Goal: Task Accomplishment & Management: Manage account settings

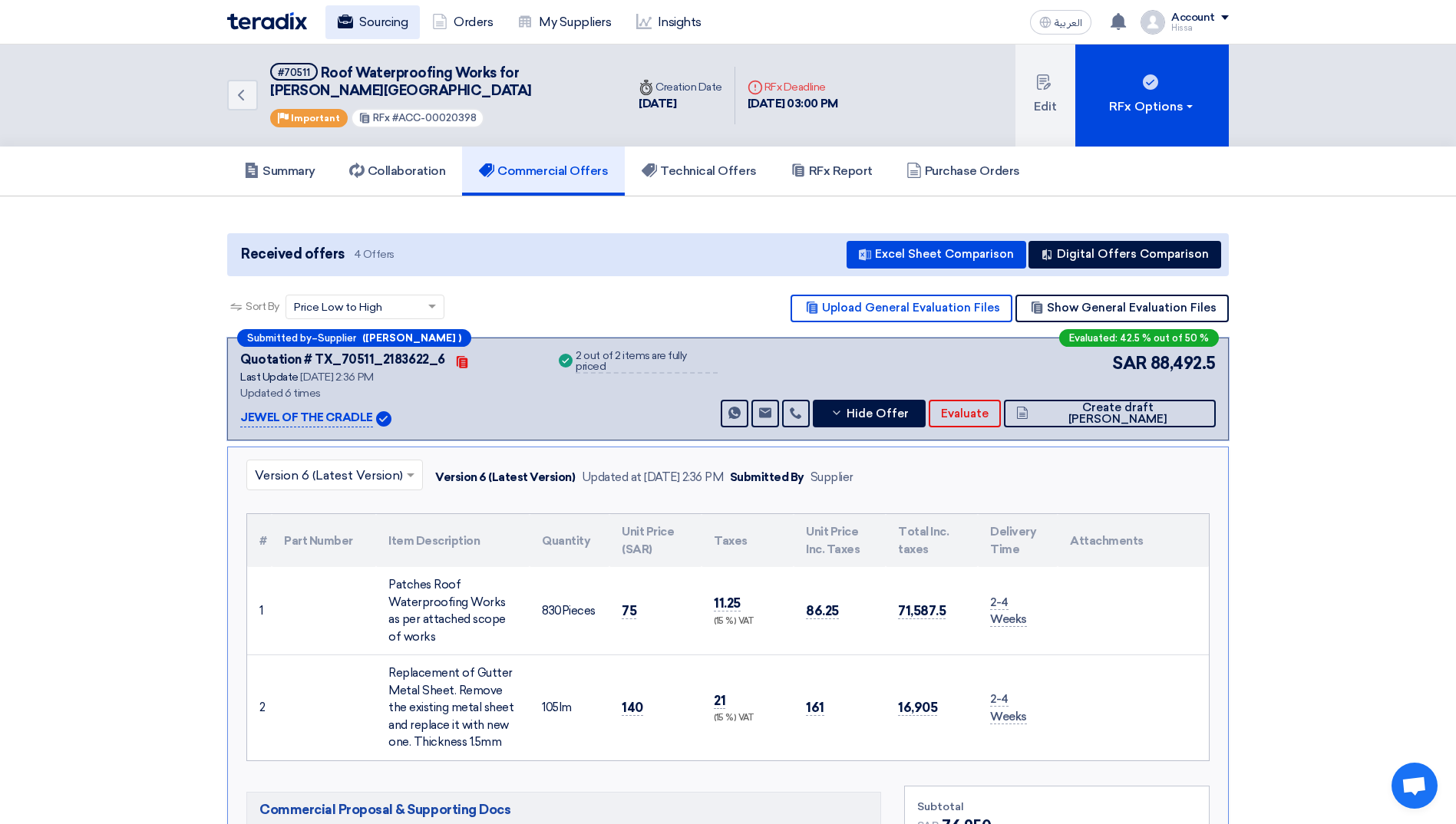
click at [385, 27] on link "Sourcing" at bounding box center [372, 22] width 94 height 34
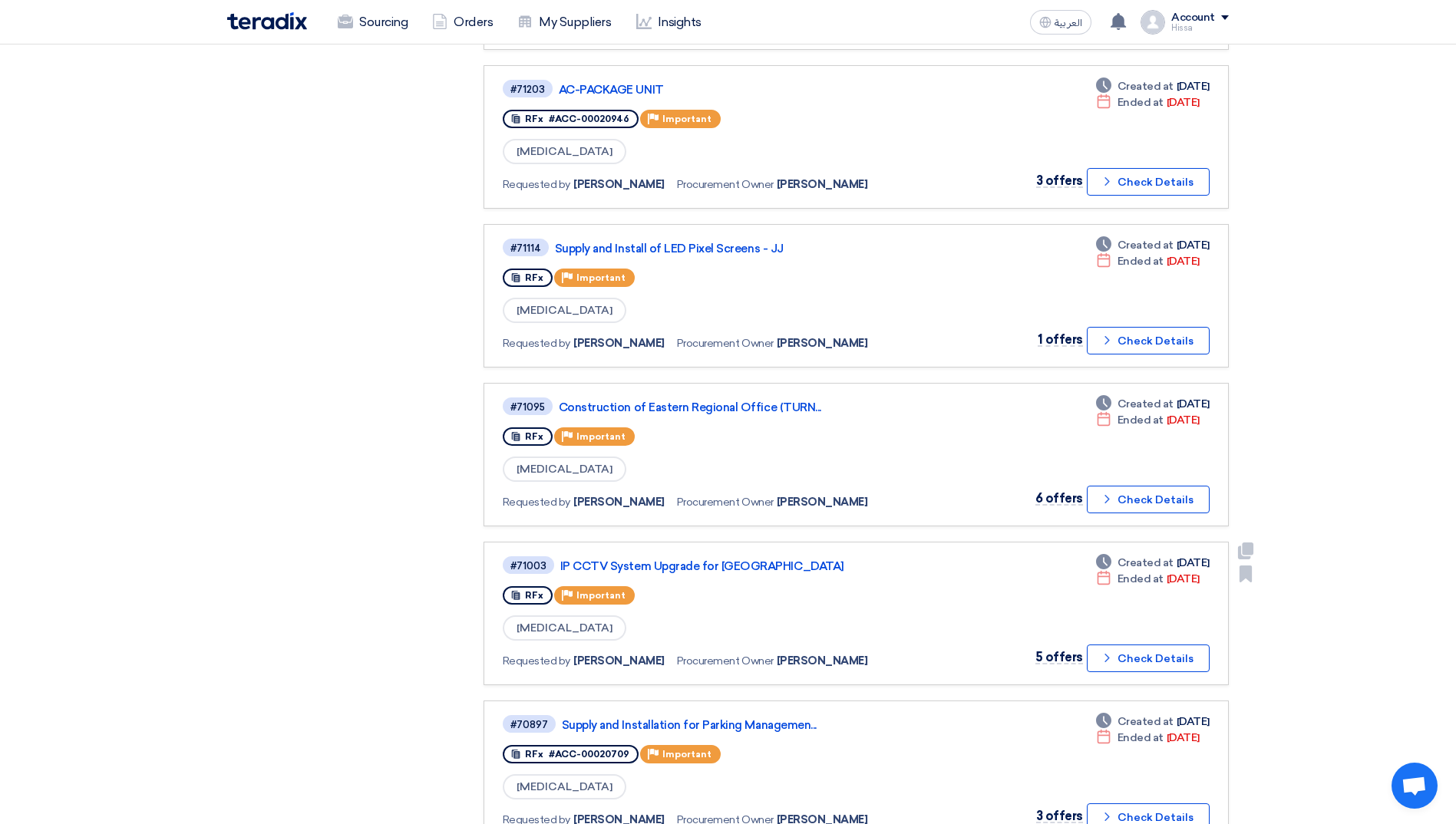
scroll to position [998, 0]
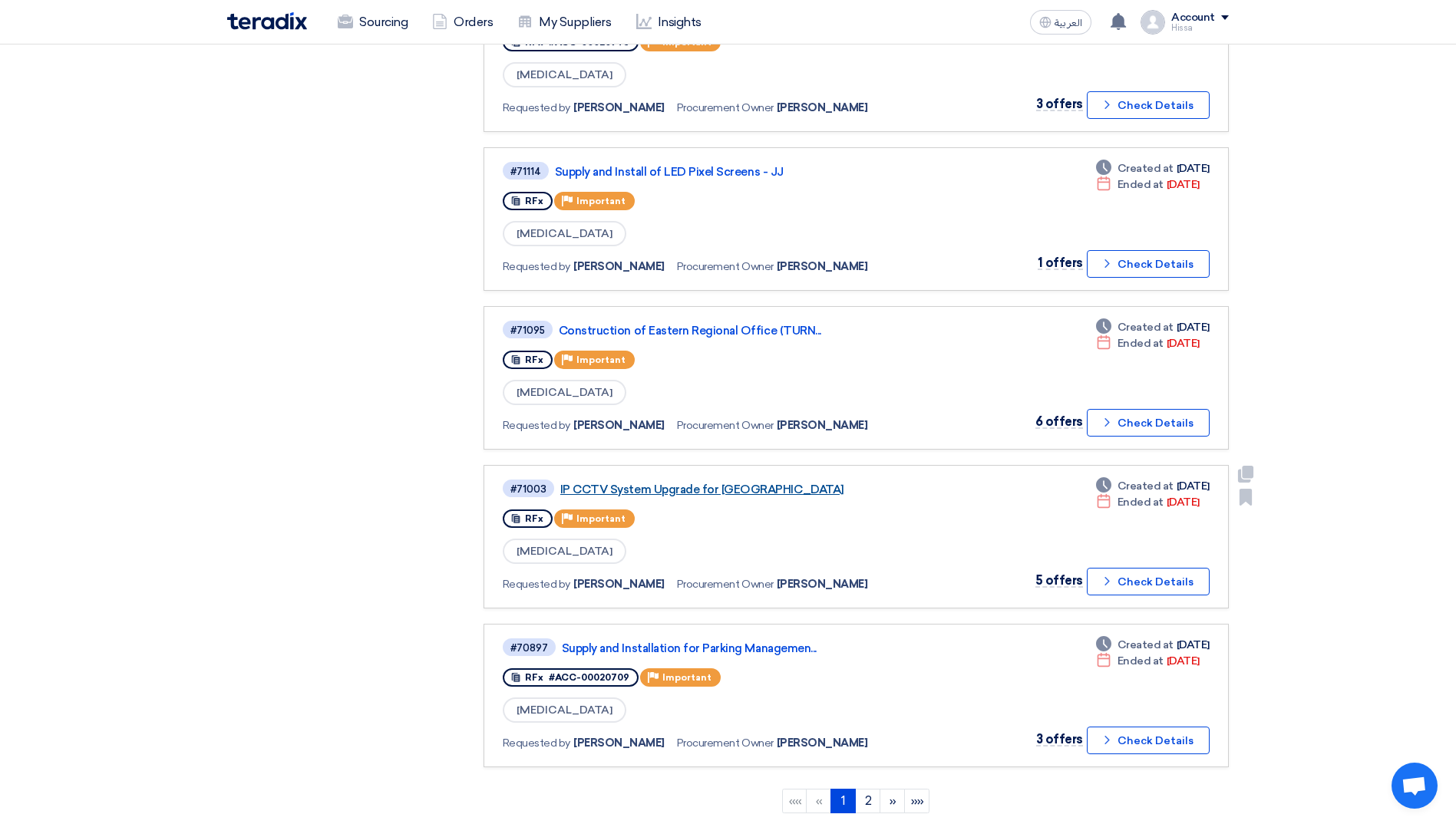
click at [700, 491] on link "IP CCTV System Upgrade for [GEOGRAPHIC_DATA]" at bounding box center [752, 490] width 384 height 14
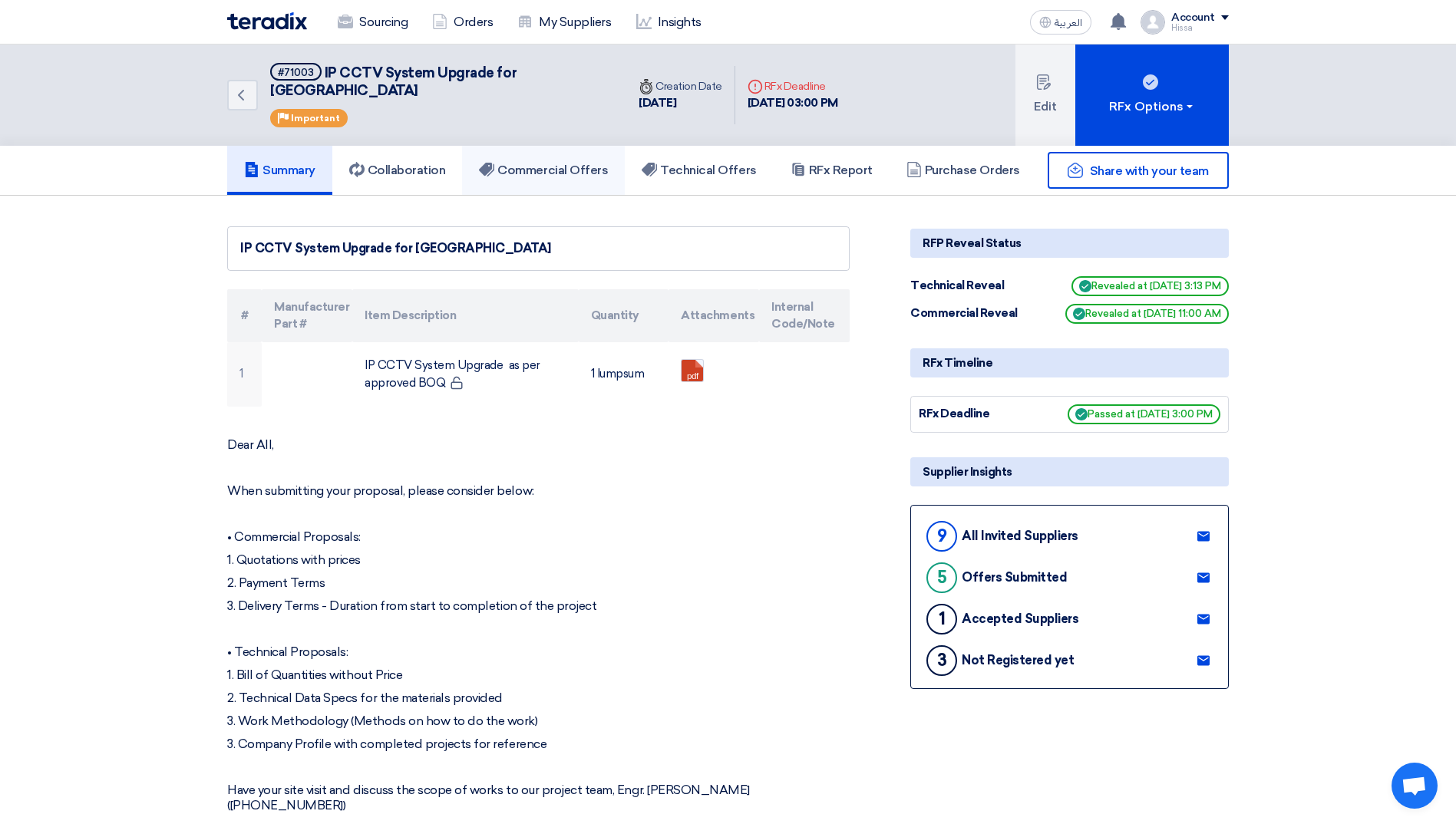
click at [580, 163] on h5 "Commercial Offers" at bounding box center [543, 171] width 129 height 16
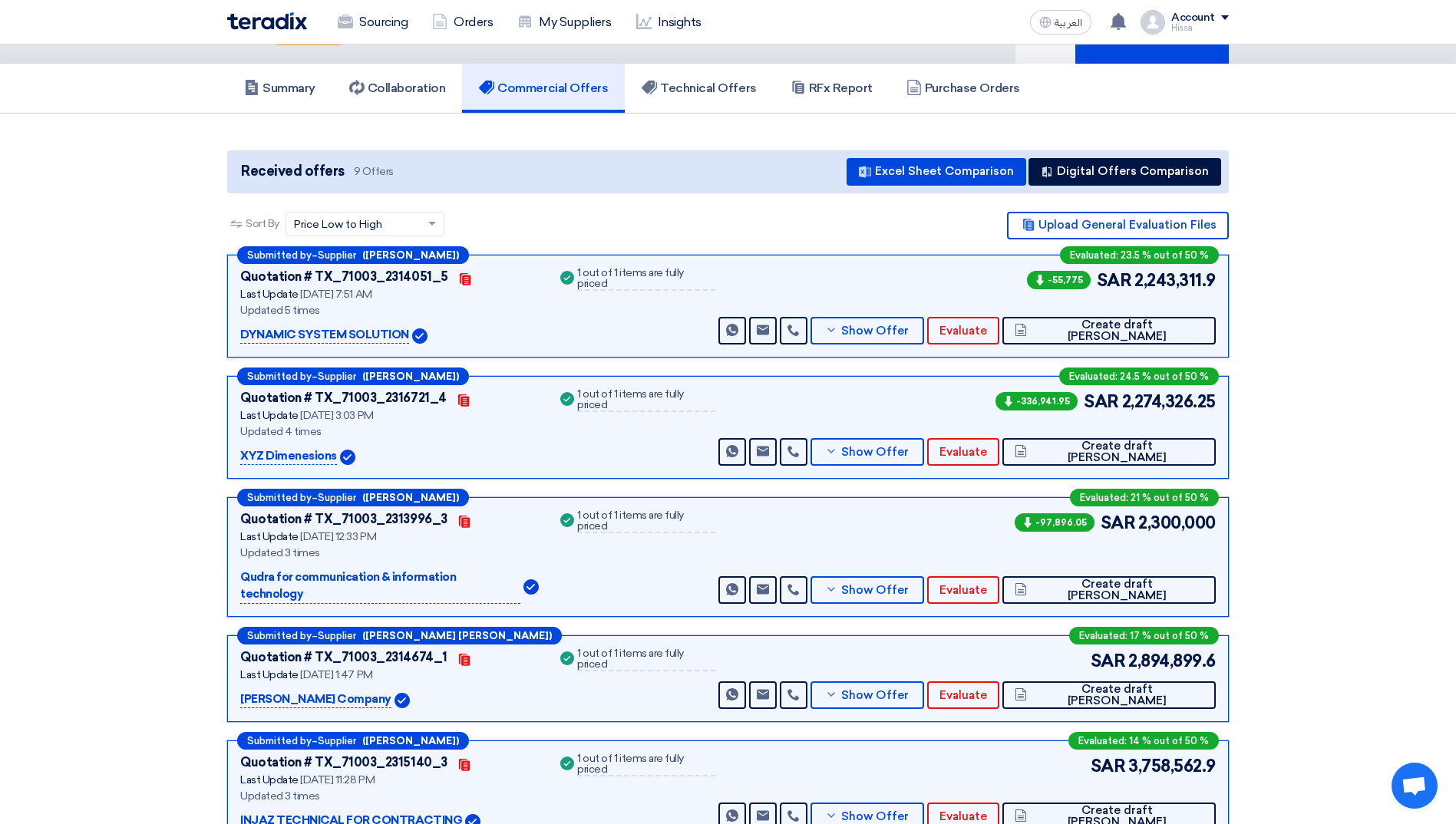
scroll to position [76, 0]
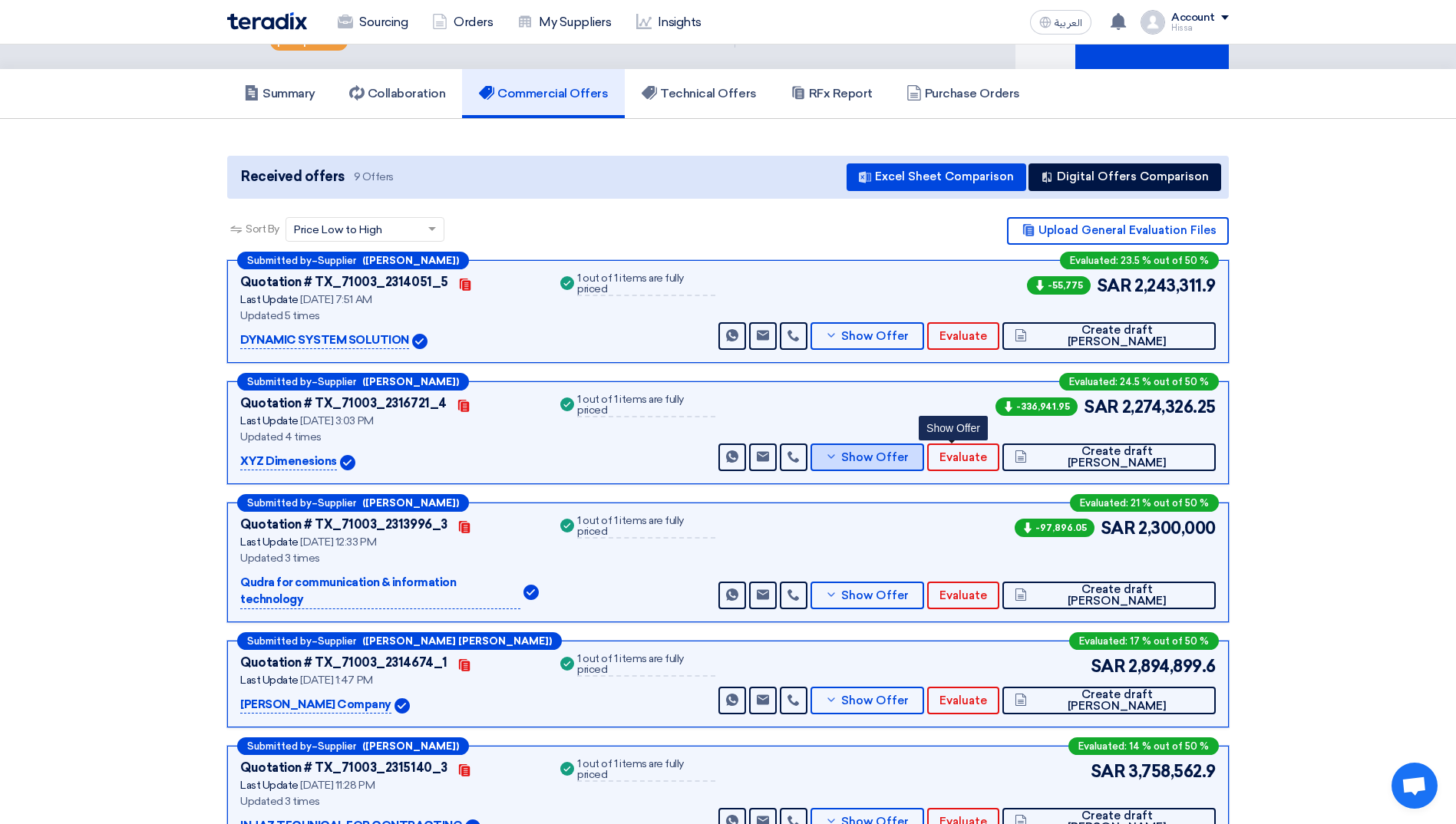
click at [924, 444] on button "Show Offer" at bounding box center [868, 457] width 114 height 27
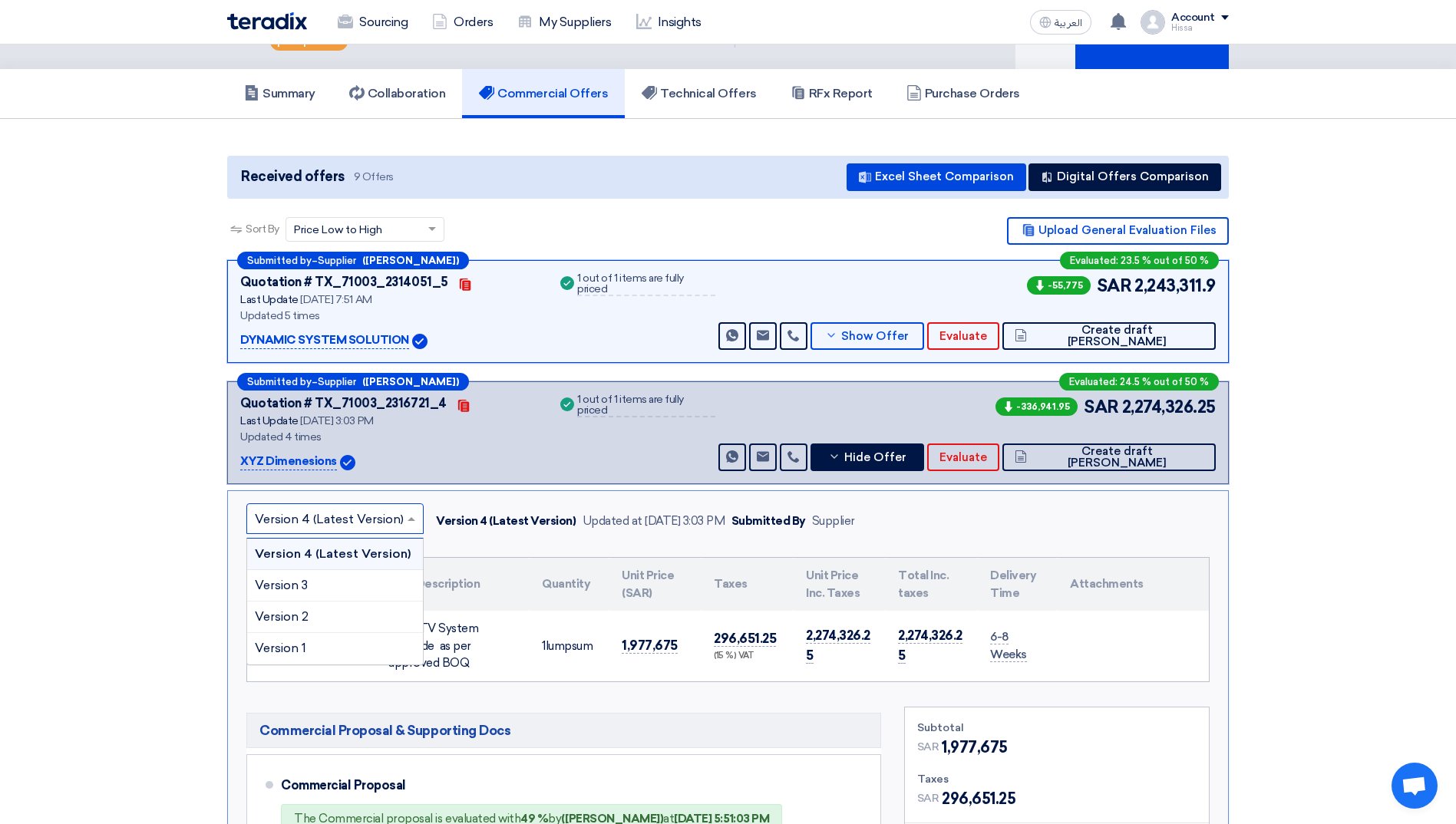
click at [390, 507] on input "text" at bounding box center [328, 520] width 145 height 25
click at [359, 633] on div "Version 1" at bounding box center [335, 648] width 176 height 30
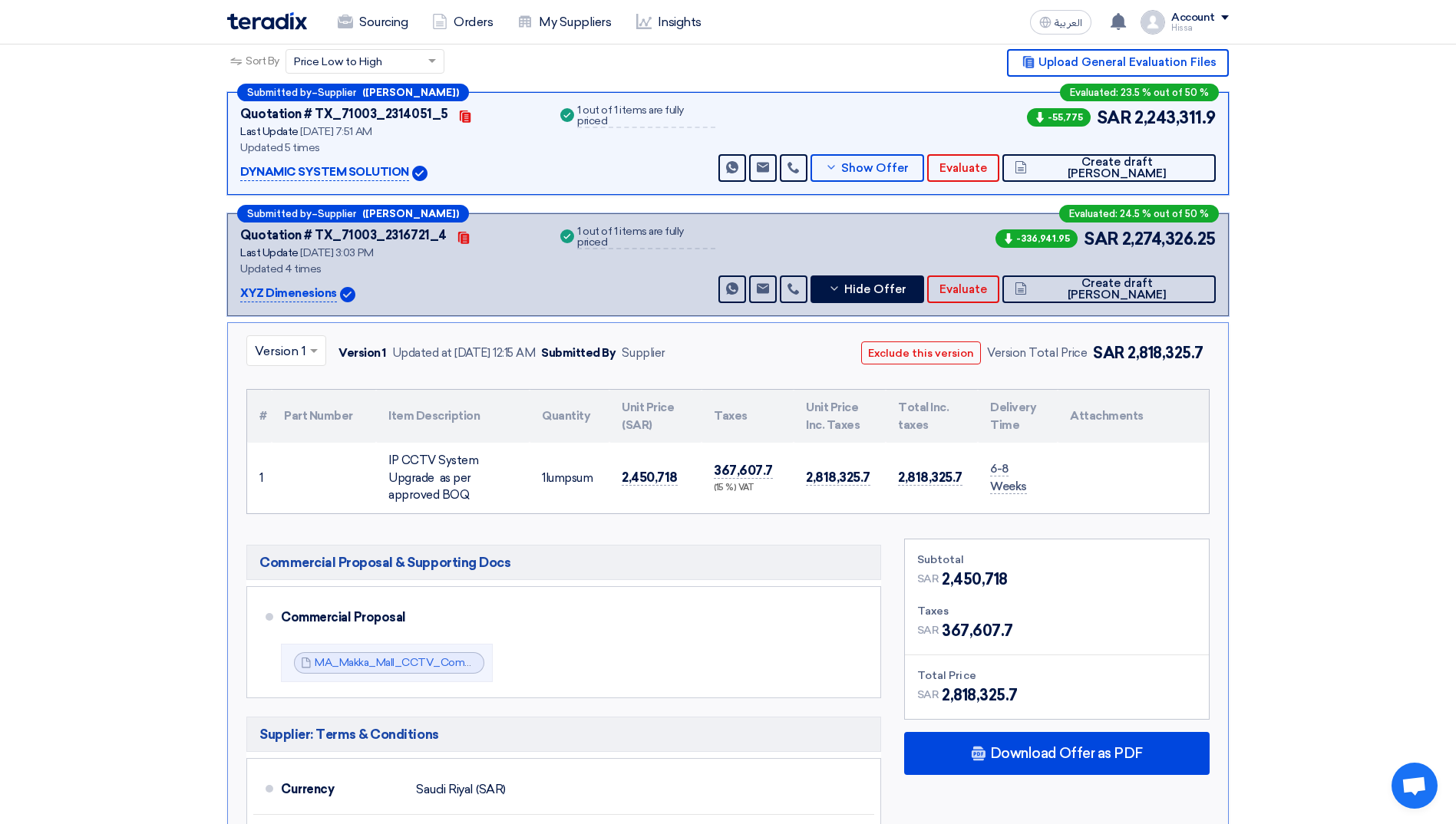
scroll to position [307, 0]
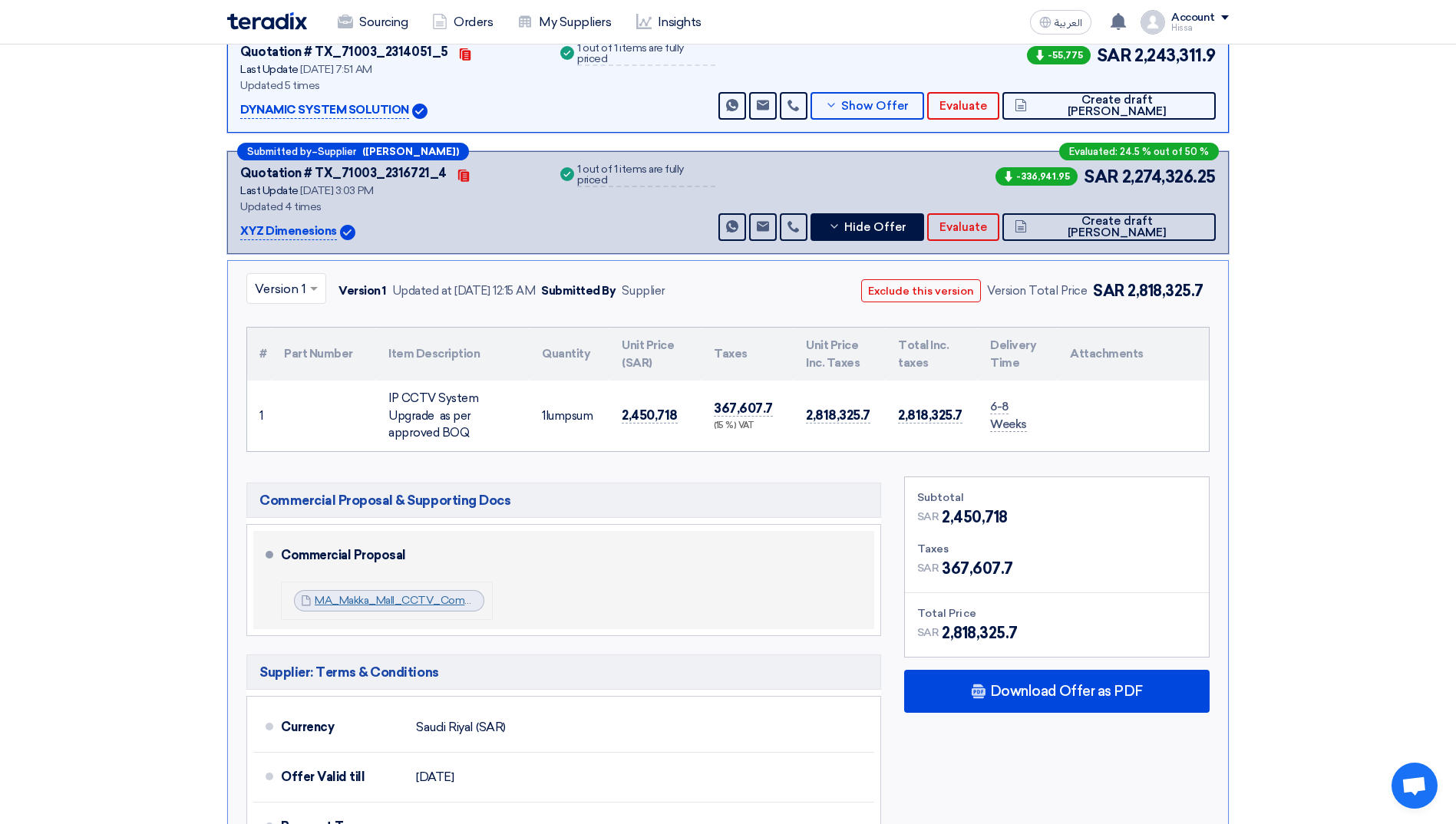
click at [381, 594] on link "MA_Makka_Mall_CCTV_Commercial_Proposal_V_1755549311369.pdf" at bounding box center [487, 600] width 346 height 13
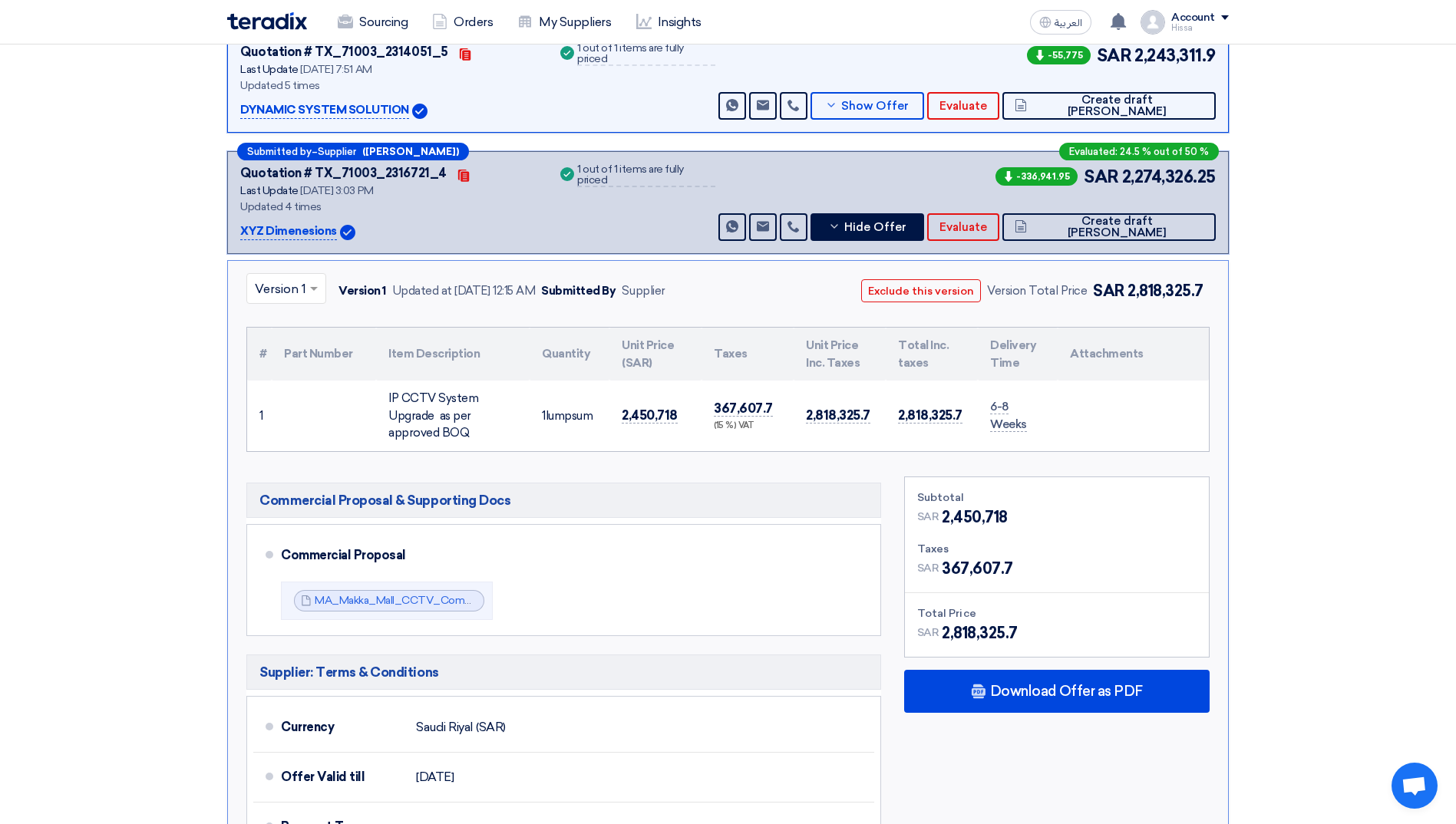
click at [1326, 359] on section "Received offers 9 Offers Excel Sheet Comparison Digital Offers Comparison Sort …" at bounding box center [728, 763] width 1456 height 1749
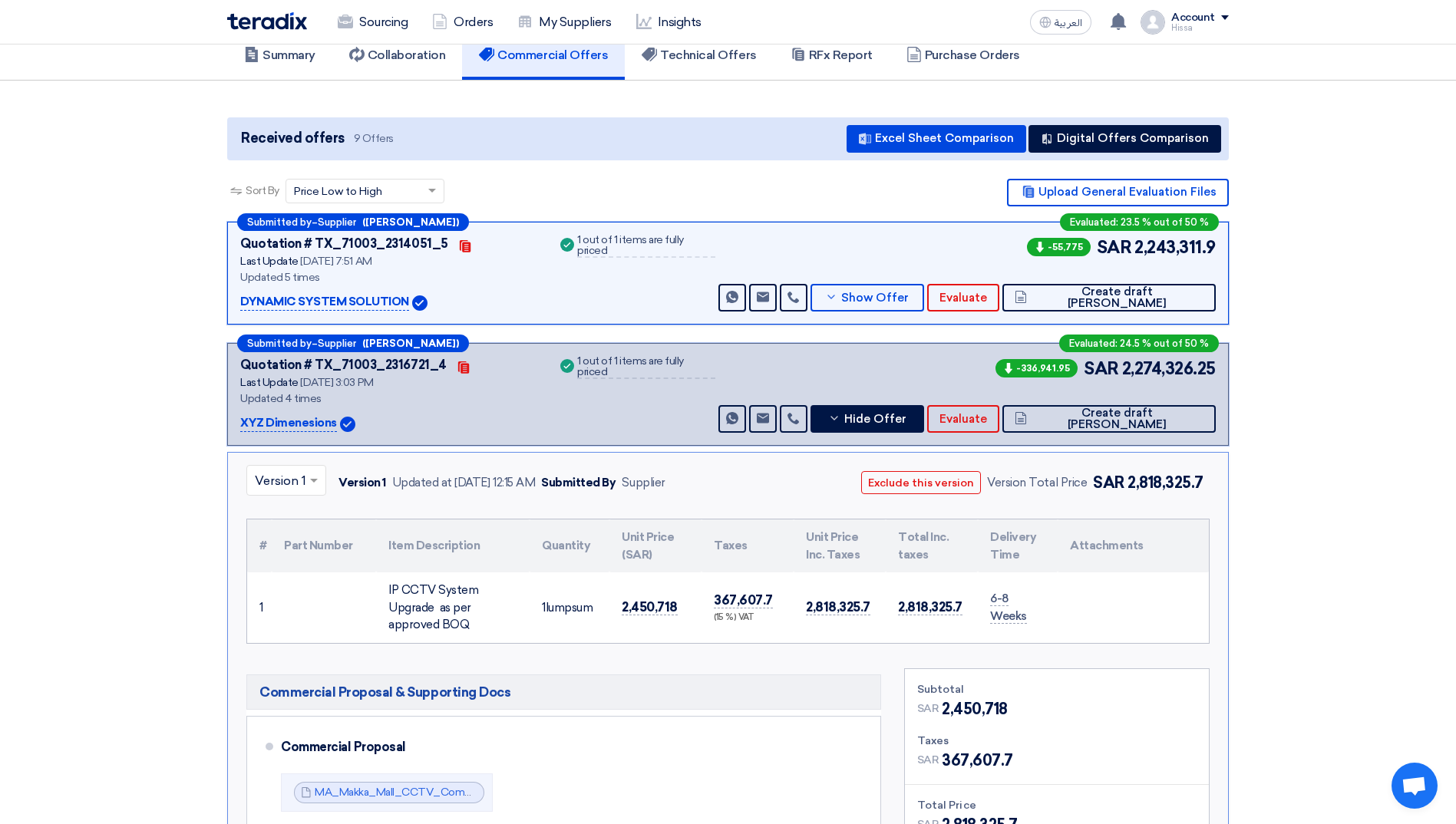
scroll to position [0, 0]
